Goal: Share content: Share content

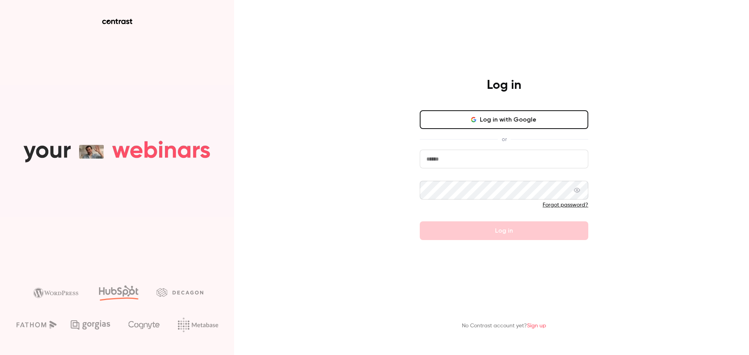
click at [235, 80] on button "Log in with Google" at bounding box center [504, 119] width 168 height 19
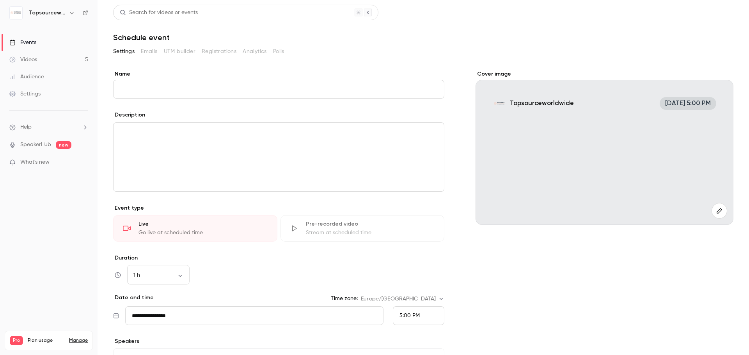
click at [42, 62] on link "Videos 5" at bounding box center [48, 59] width 97 height 17
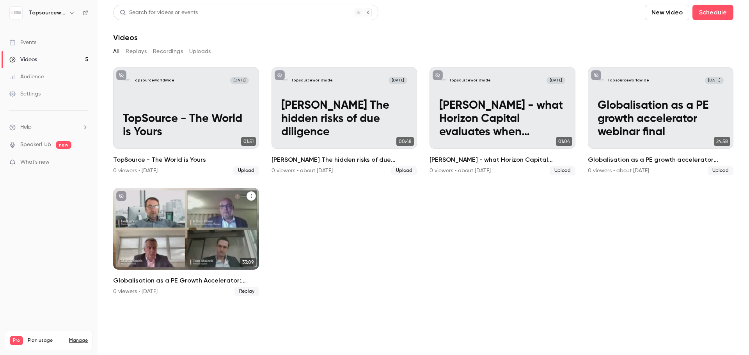
click at [191, 80] on div "Globalisation as a PE Growth Accelerator: Three leaders in Private Equity share…" at bounding box center [186, 229] width 146 height 82
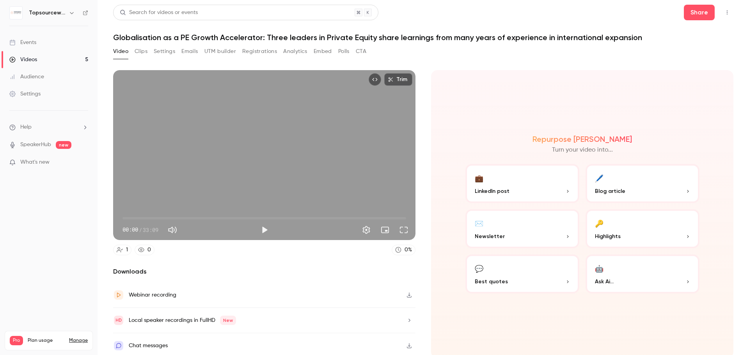
click at [235, 52] on button "Embed" at bounding box center [322, 51] width 18 height 12
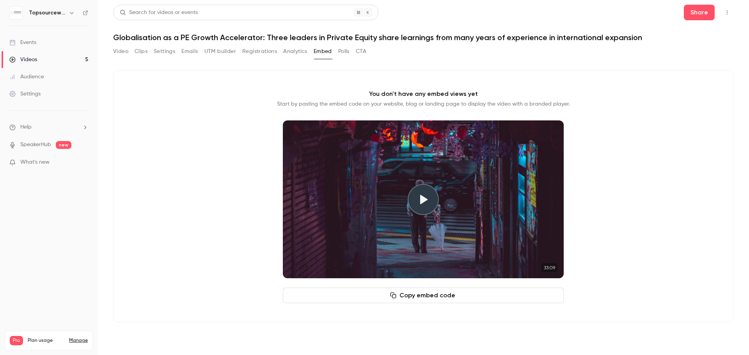
click at [235, 80] on button "Copy embed code" at bounding box center [423, 296] width 281 height 16
